Goal: Transaction & Acquisition: Purchase product/service

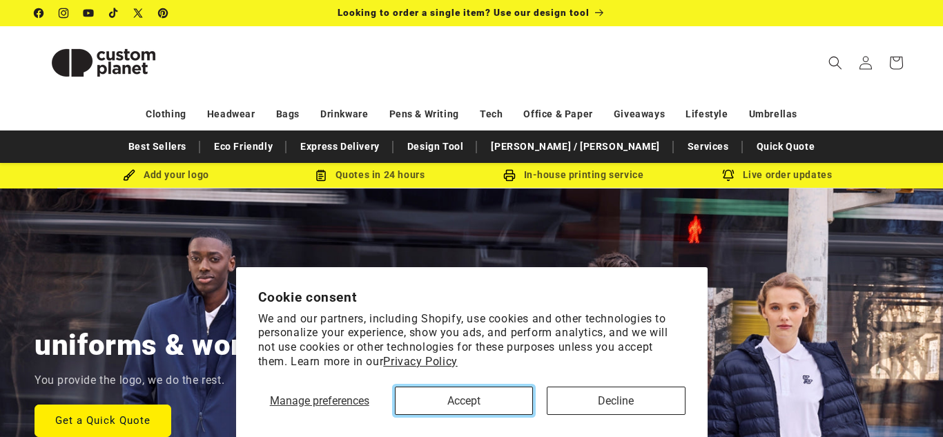
click at [462, 400] on button "Accept" at bounding box center [464, 400] width 138 height 28
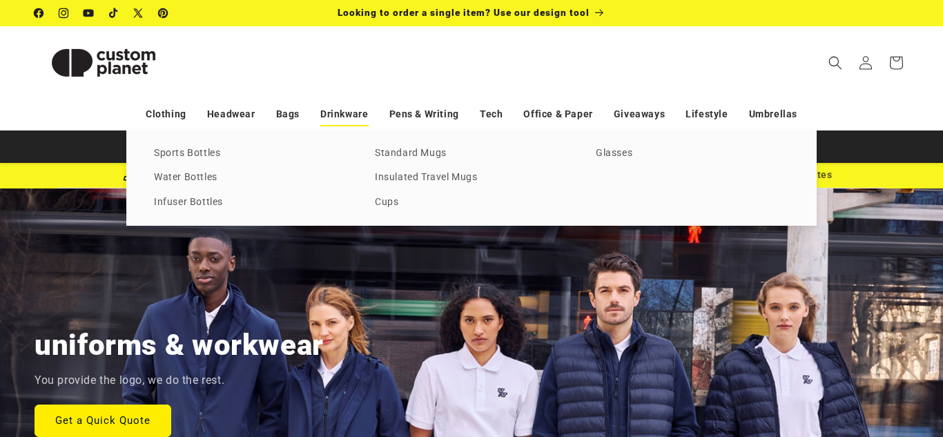
click at [356, 115] on link "Drinkware" at bounding box center [344, 114] width 48 height 24
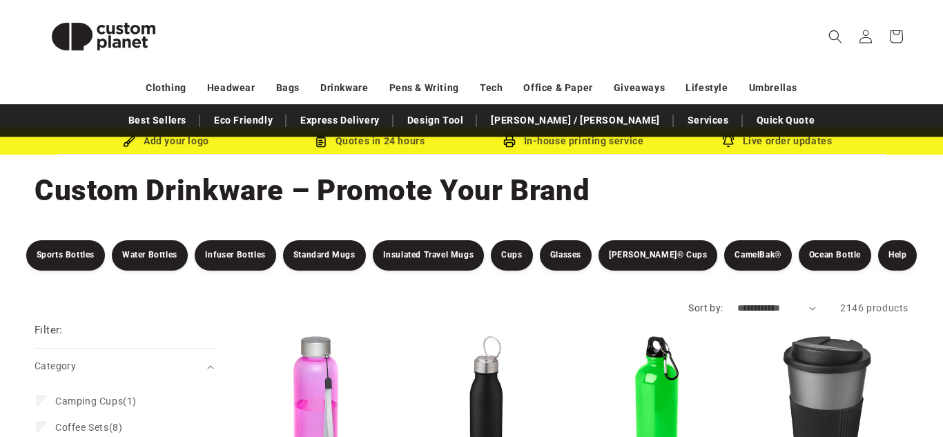
scroll to position [45, 0]
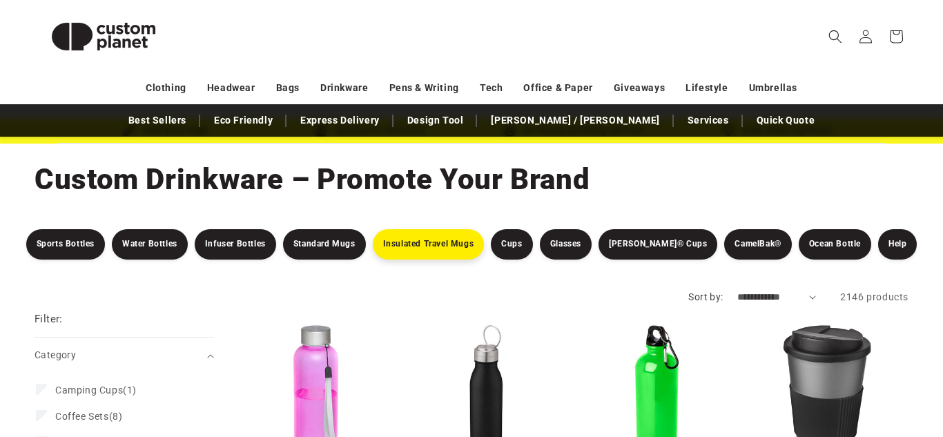
click at [442, 253] on link "Insulated Travel Mugs" at bounding box center [429, 244] width 112 height 30
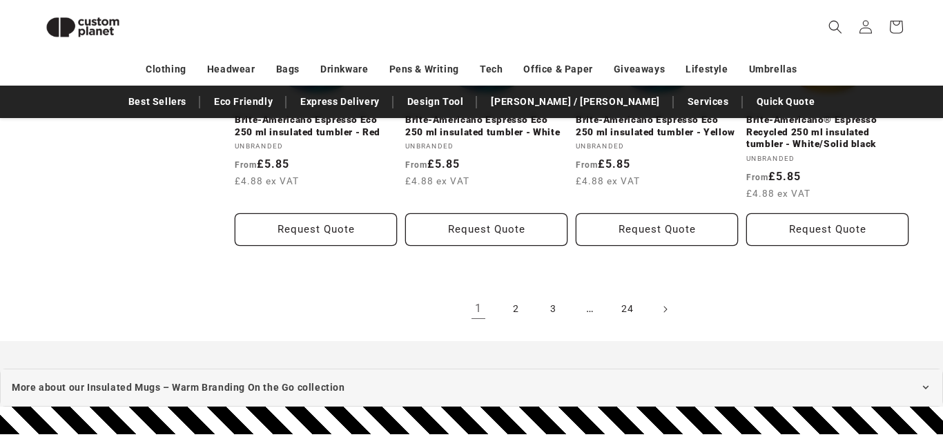
scroll to position [1656, 0]
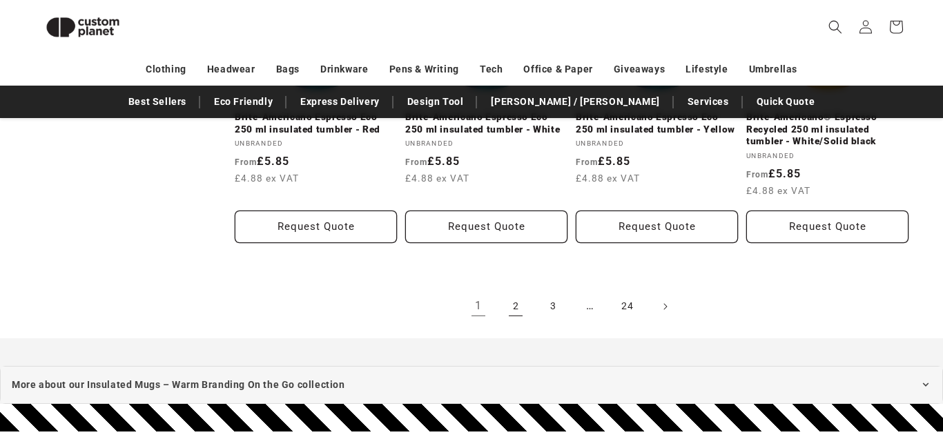
click at [512, 307] on link "2" at bounding box center [515, 306] width 30 height 30
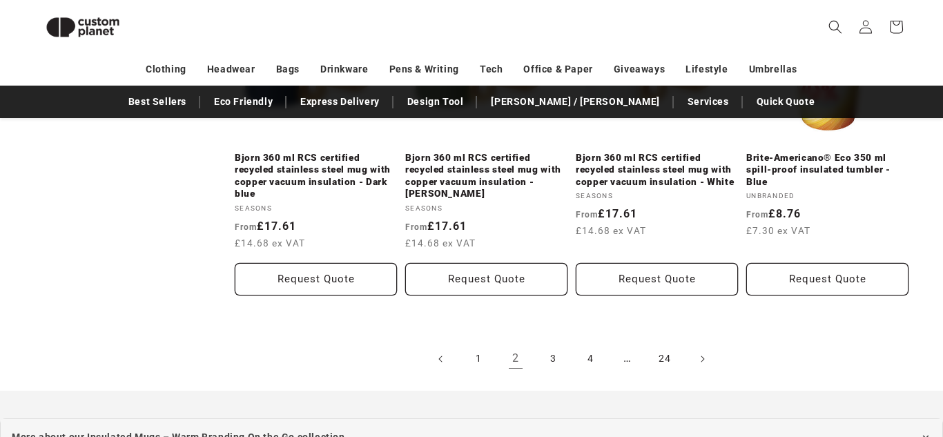
scroll to position [1651, 0]
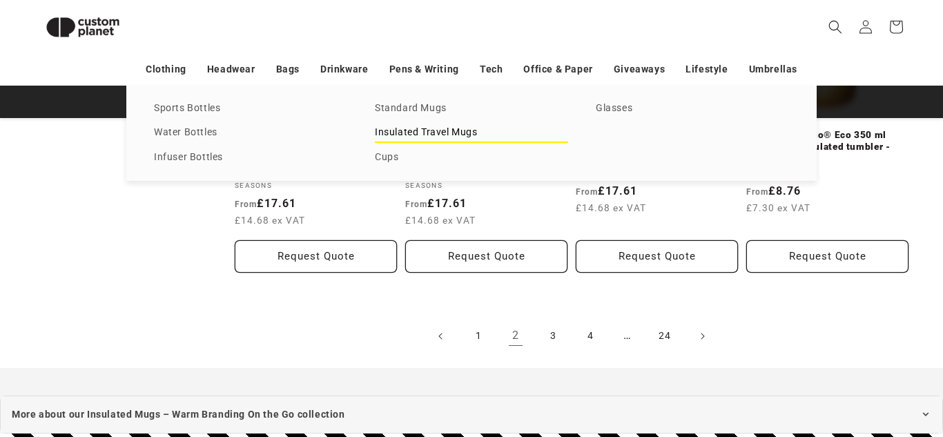
click at [412, 132] on link "Insulated Travel Mugs" at bounding box center [471, 133] width 193 height 19
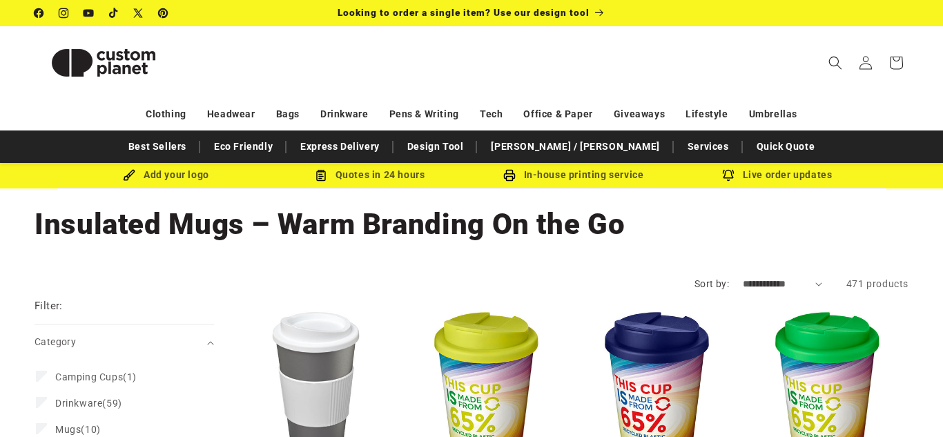
click at [756, 280] on select "**********" at bounding box center [782, 284] width 79 height 14
select select "**********"
click at [743, 277] on select "**********" at bounding box center [782, 284] width 79 height 14
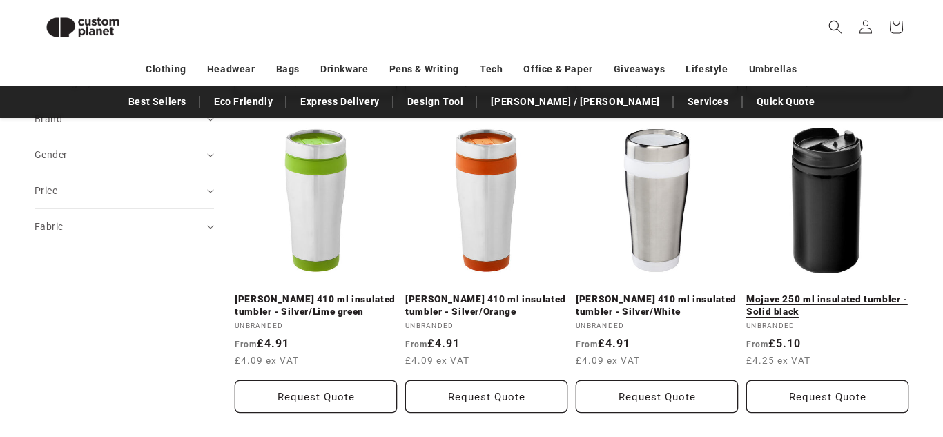
scroll to position [489, 0]
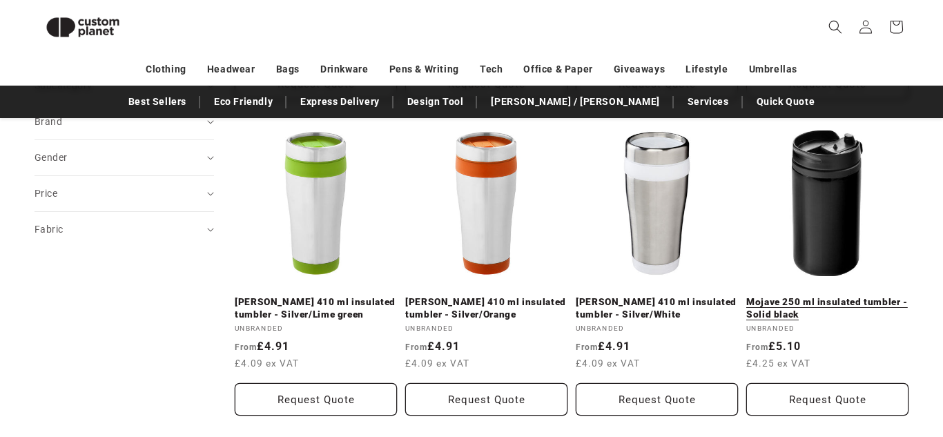
click at [814, 296] on link "Mojave 250 ml insulated tumbler - Solid black" at bounding box center [827, 308] width 162 height 24
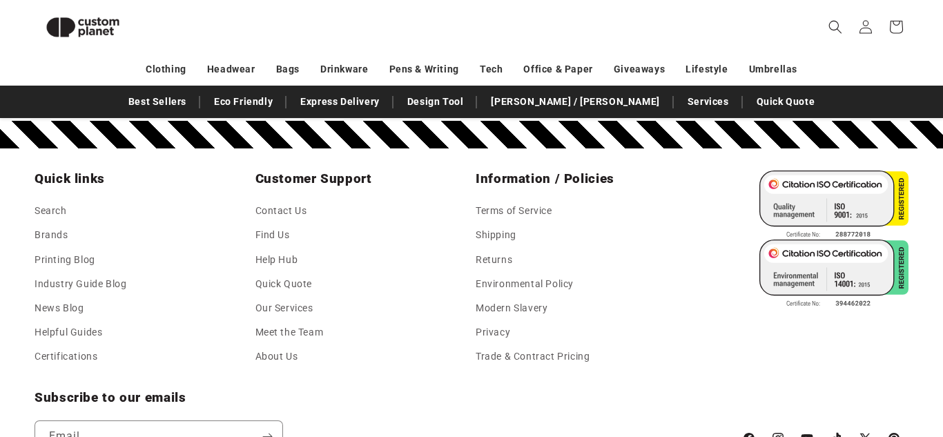
scroll to position [2504, 0]
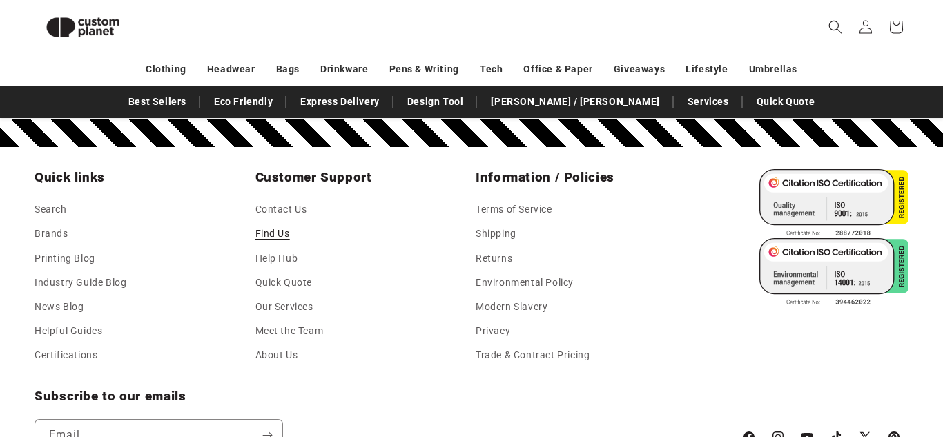
click at [268, 237] on link "Find Us" at bounding box center [272, 234] width 35 height 24
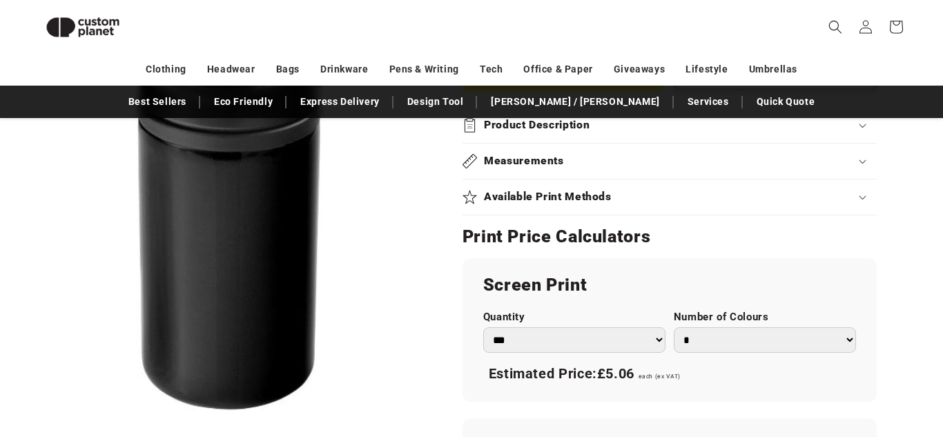
scroll to position [654, 0]
click at [828, 199] on div "Available Print Methods" at bounding box center [669, 196] width 414 height 14
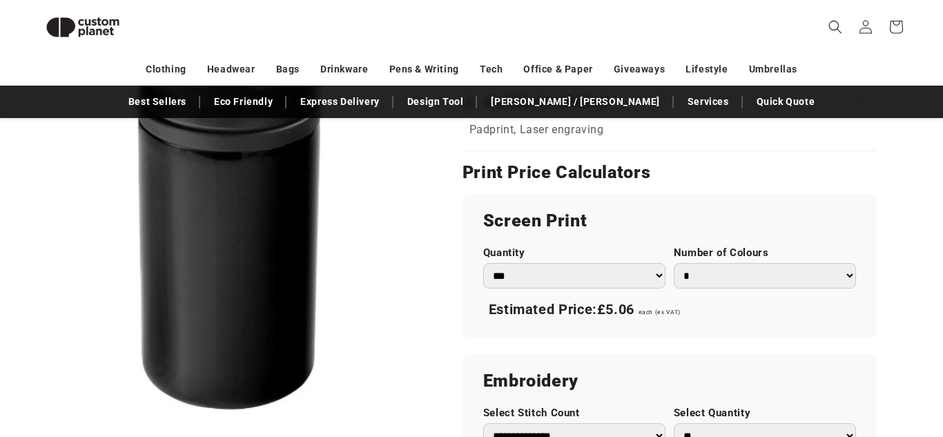
scroll to position [756, 0]
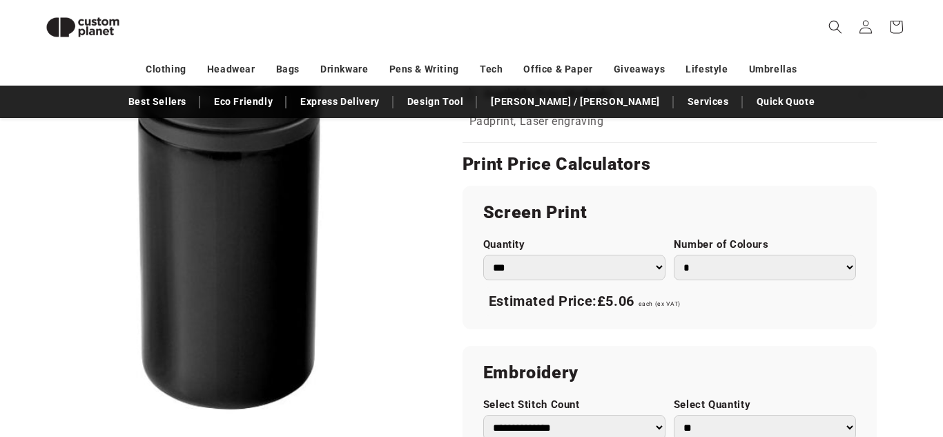
click at [660, 275] on select "*** *** *** **** **** **** ***** *****" at bounding box center [574, 268] width 182 height 26
select select "***"
click at [483, 255] on select "*** *** *** **** **** **** ***** *****" at bounding box center [574, 268] width 182 height 26
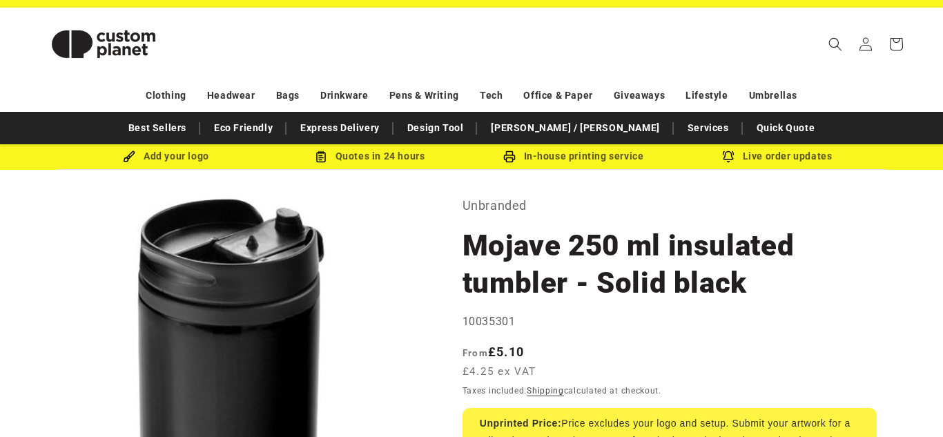
scroll to position [0, 0]
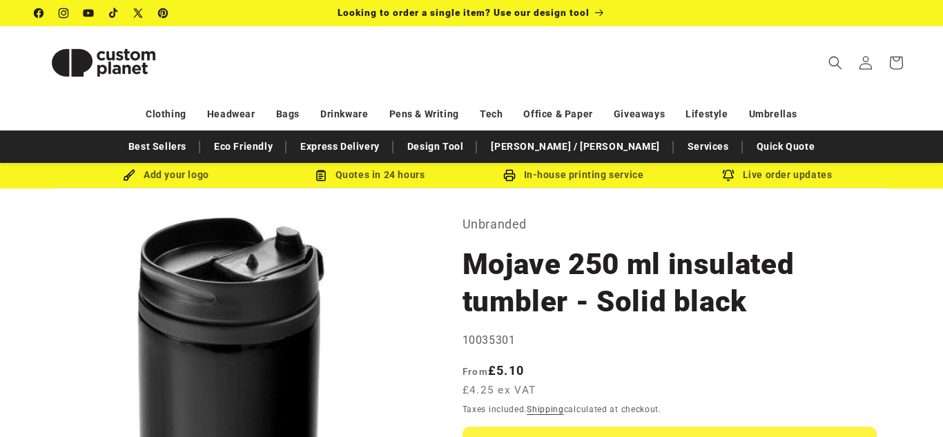
click at [907, 135] on nav "Best Sellers Eco Friendly Express Delivery Design Tool Stanley / Stella Service…" at bounding box center [471, 146] width 943 height 32
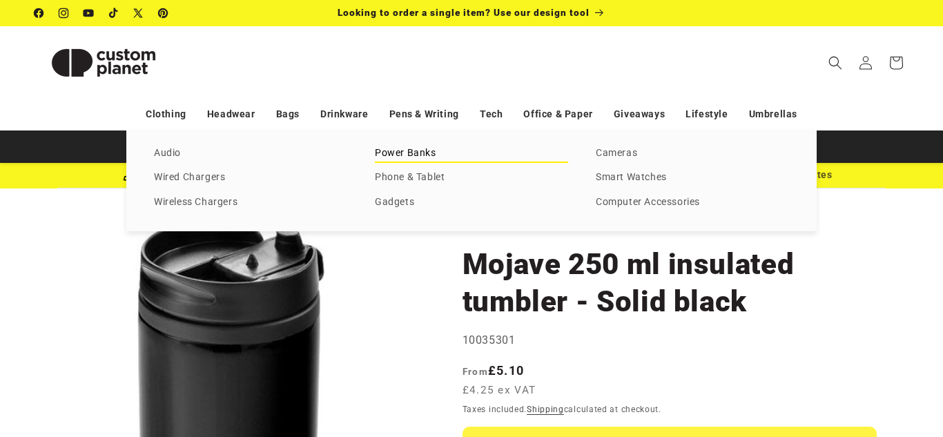
click at [393, 161] on link "Power Banks" at bounding box center [471, 153] width 193 height 19
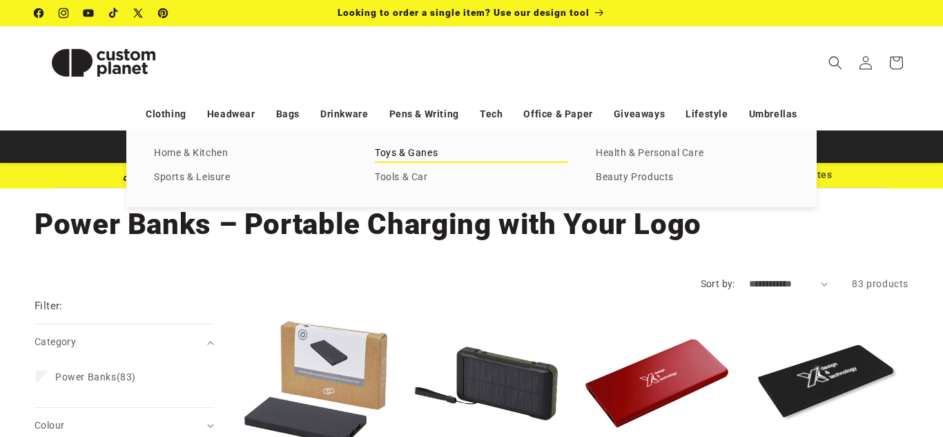
click at [411, 148] on link "Toys & Ganes" at bounding box center [471, 153] width 193 height 19
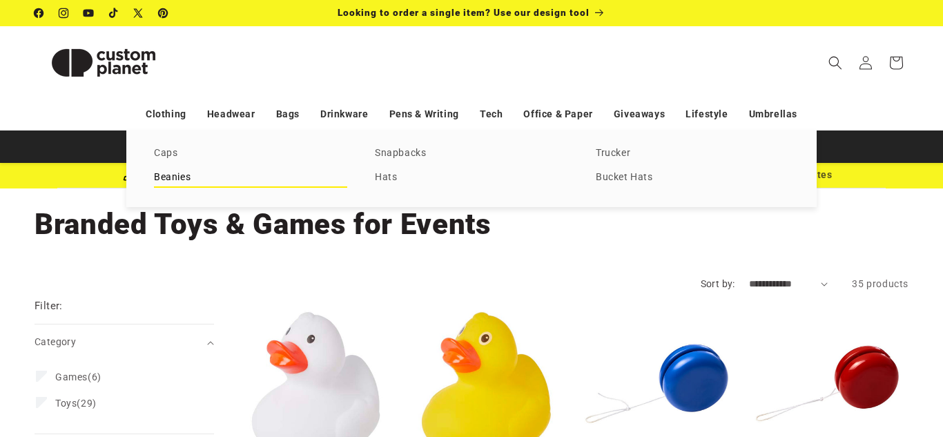
click at [177, 177] on link "Beanies" at bounding box center [250, 177] width 193 height 19
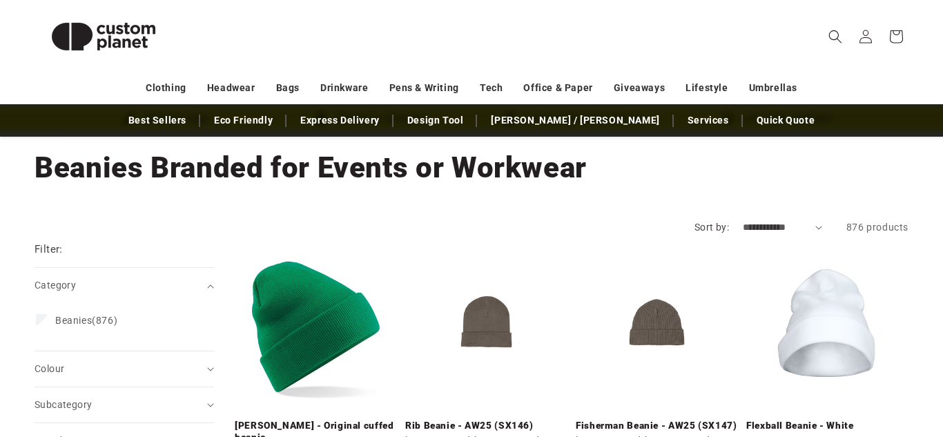
scroll to position [49, 0]
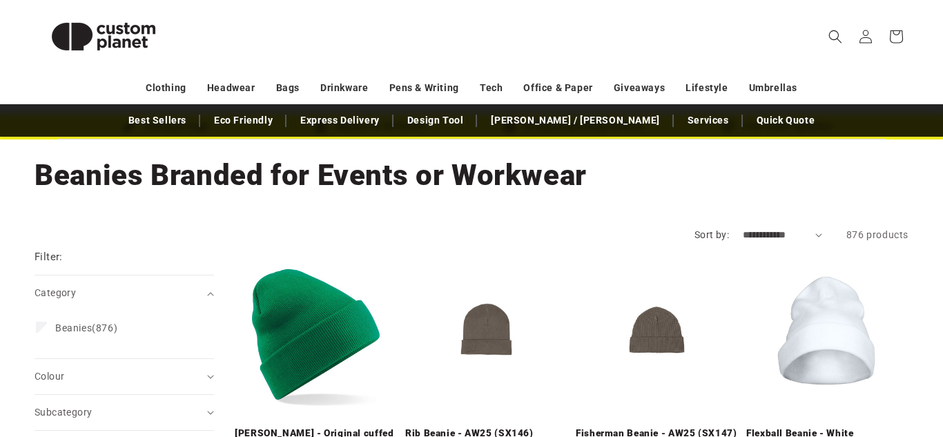
click at [861, 80] on div "Clothing Headwear Bags Drinkware Pens & Writing Tech Office & Paper Giveaways L…" at bounding box center [471, 88] width 943 height 24
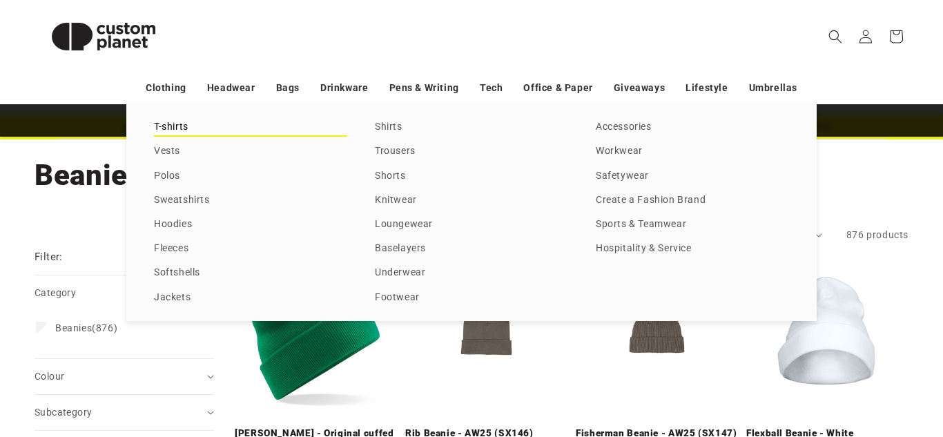
click at [170, 124] on link "T-shirts" at bounding box center [250, 127] width 193 height 19
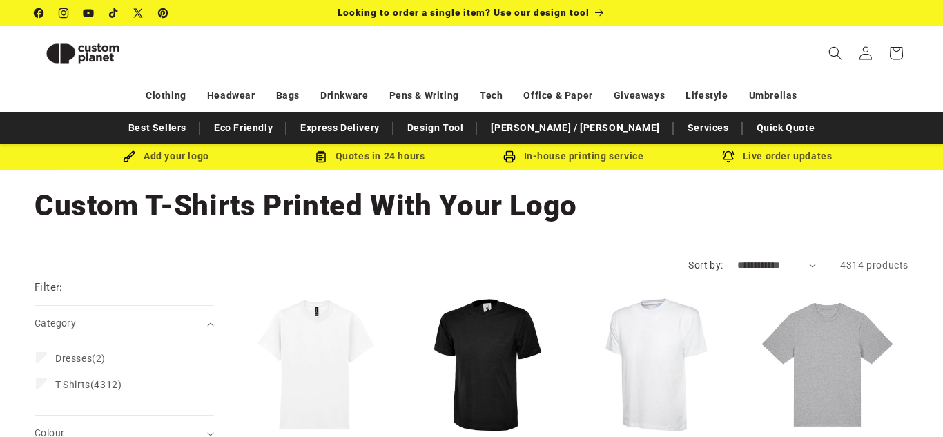
scroll to position [214, 0]
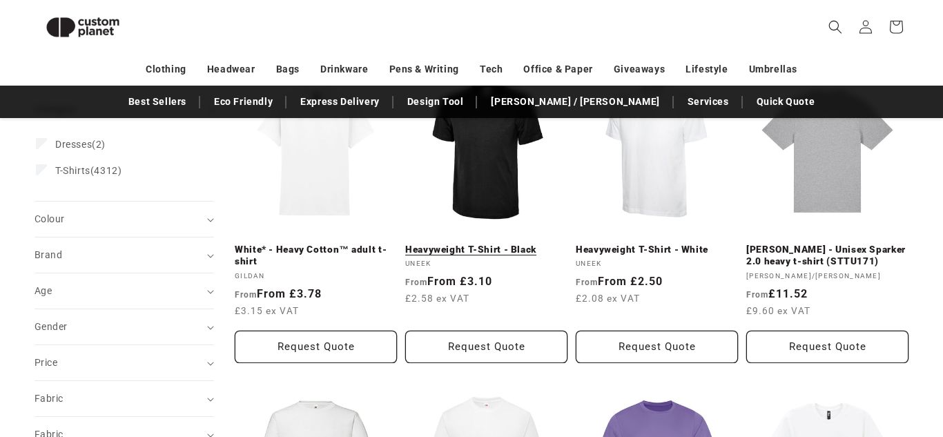
click at [500, 244] on link "Heavyweight T-Shirt - Black" at bounding box center [486, 250] width 162 height 12
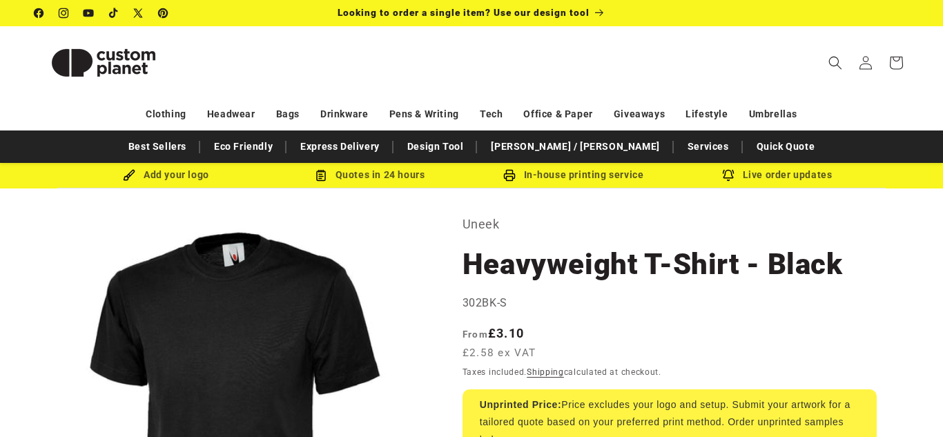
click at [150, 175] on div "Add your logo" at bounding box center [166, 174] width 204 height 17
click at [540, 19] on p "Looking to order a single item? Use our design tool" at bounding box center [471, 13] width 268 height 26
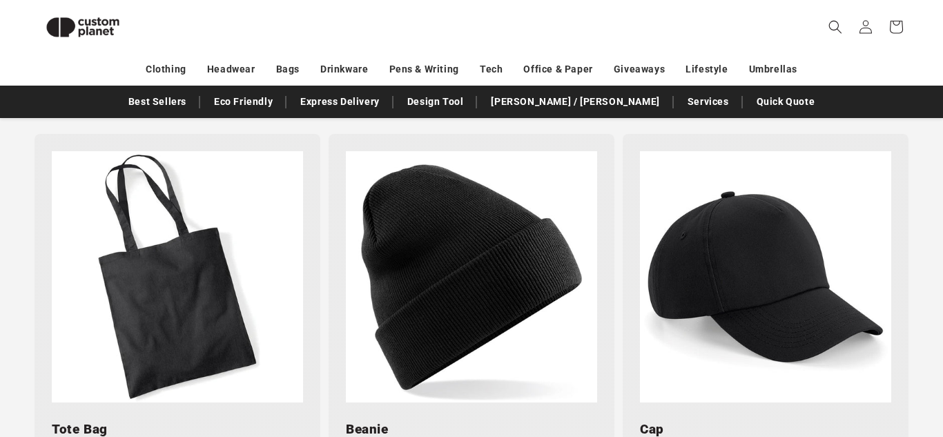
scroll to position [1776, 0]
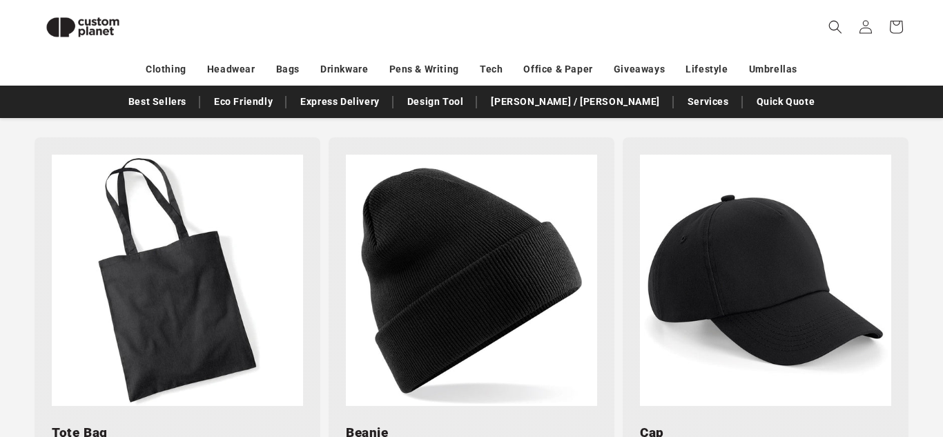
click at [468, 313] on img at bounding box center [471, 280] width 251 height 251
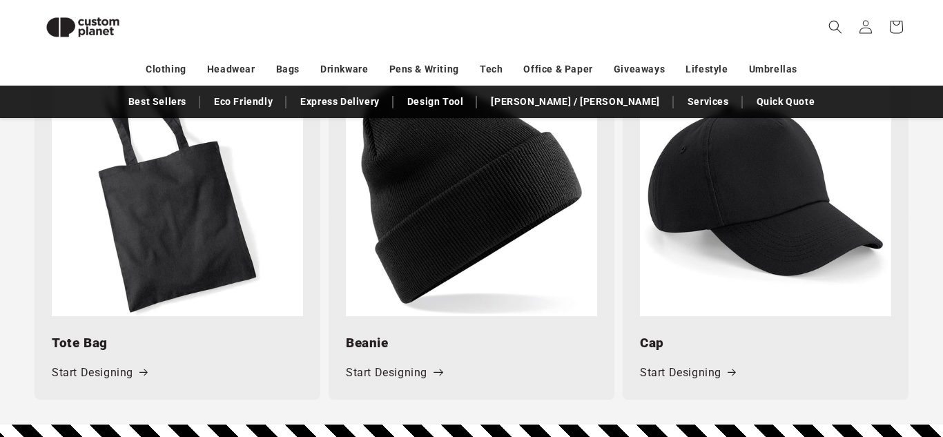
click at [388, 373] on link "Start Designing" at bounding box center [393, 373] width 95 height 20
